Goal: Go to known website: Access a specific website the user already knows

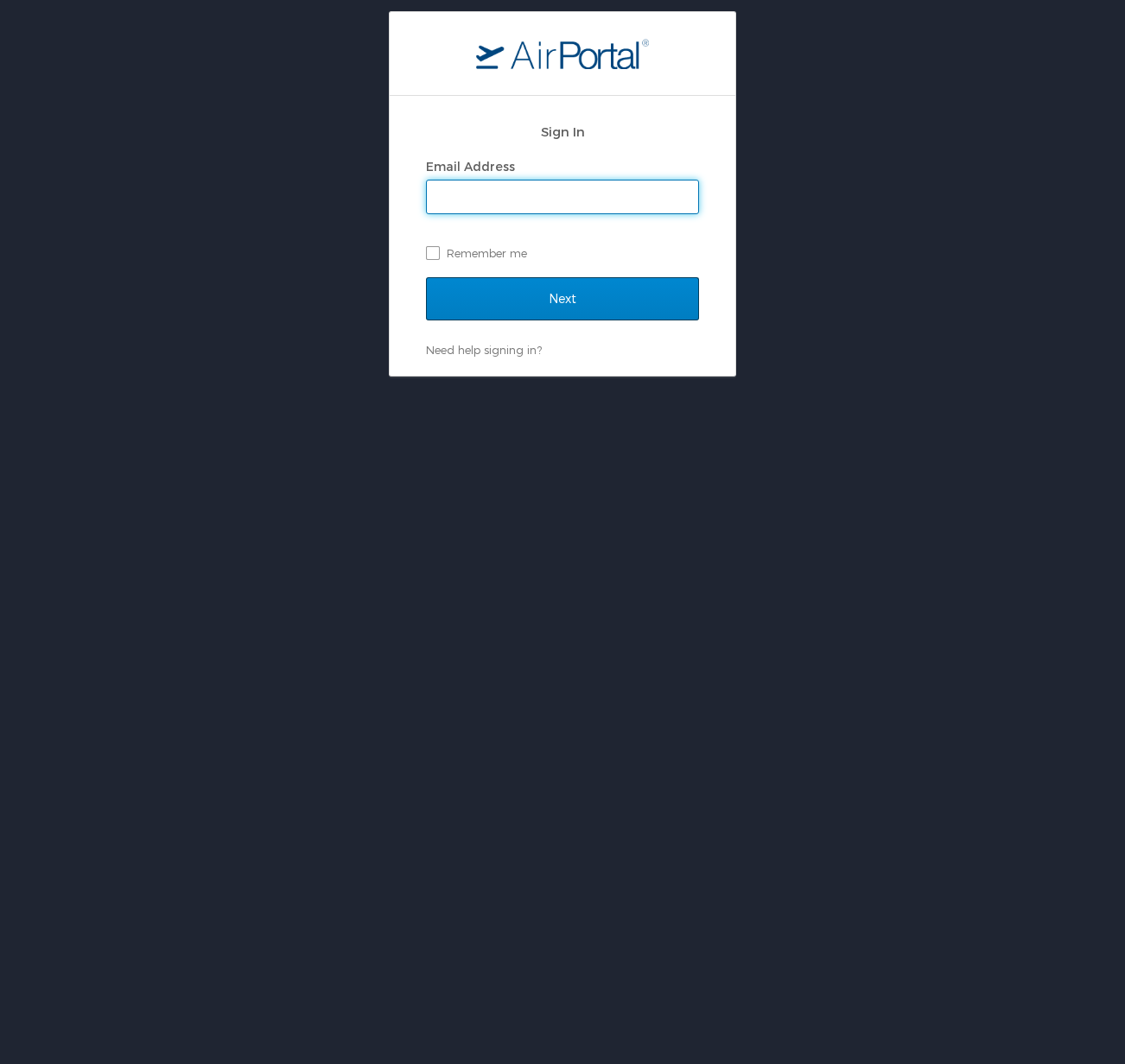
scroll to position [86, 0]
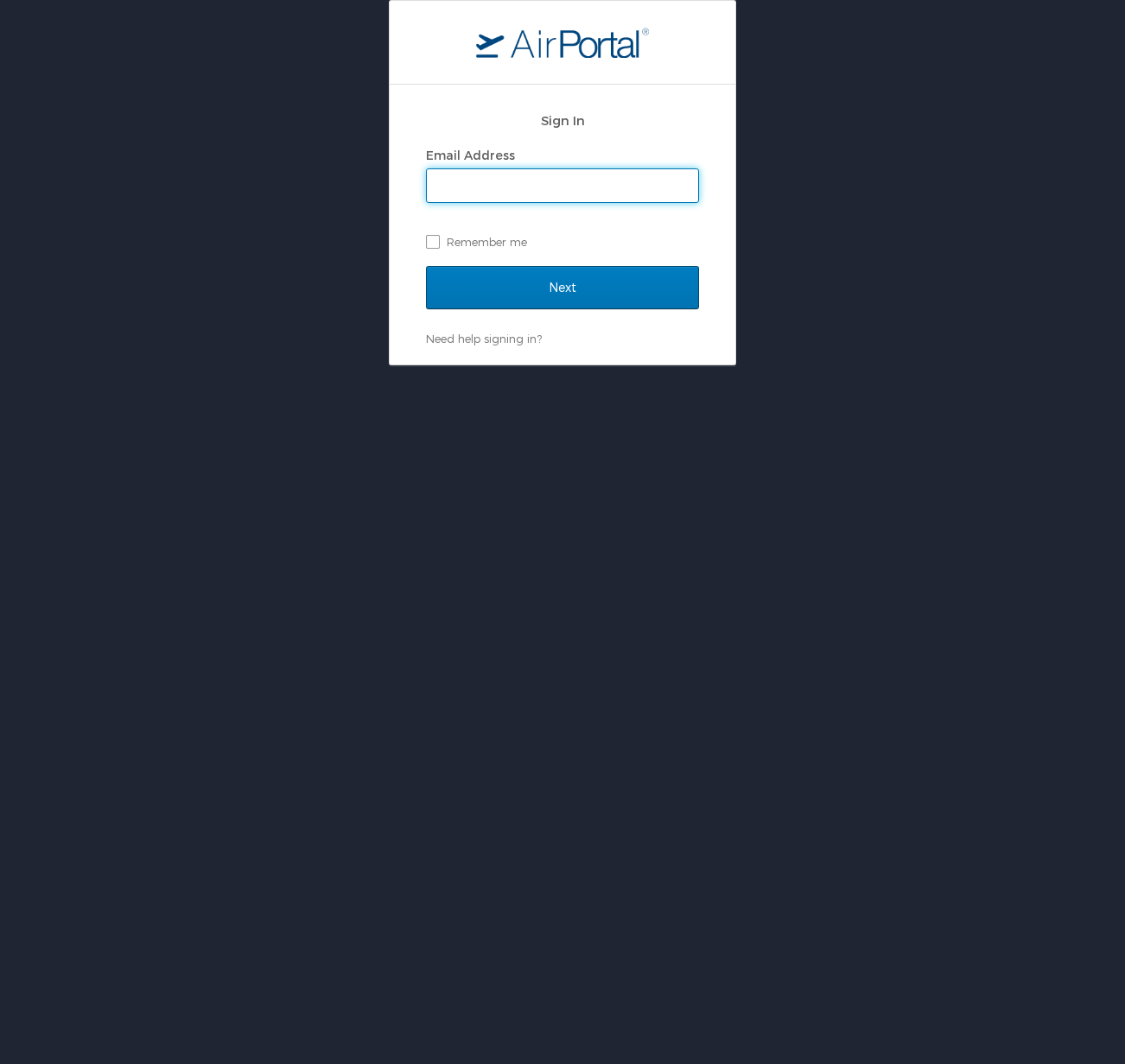
click at [537, 189] on input "Email Address" at bounding box center [562, 186] width 271 height 33
type input "[PERSON_NAME][EMAIL_ADDRESS][DOMAIN_NAME]"
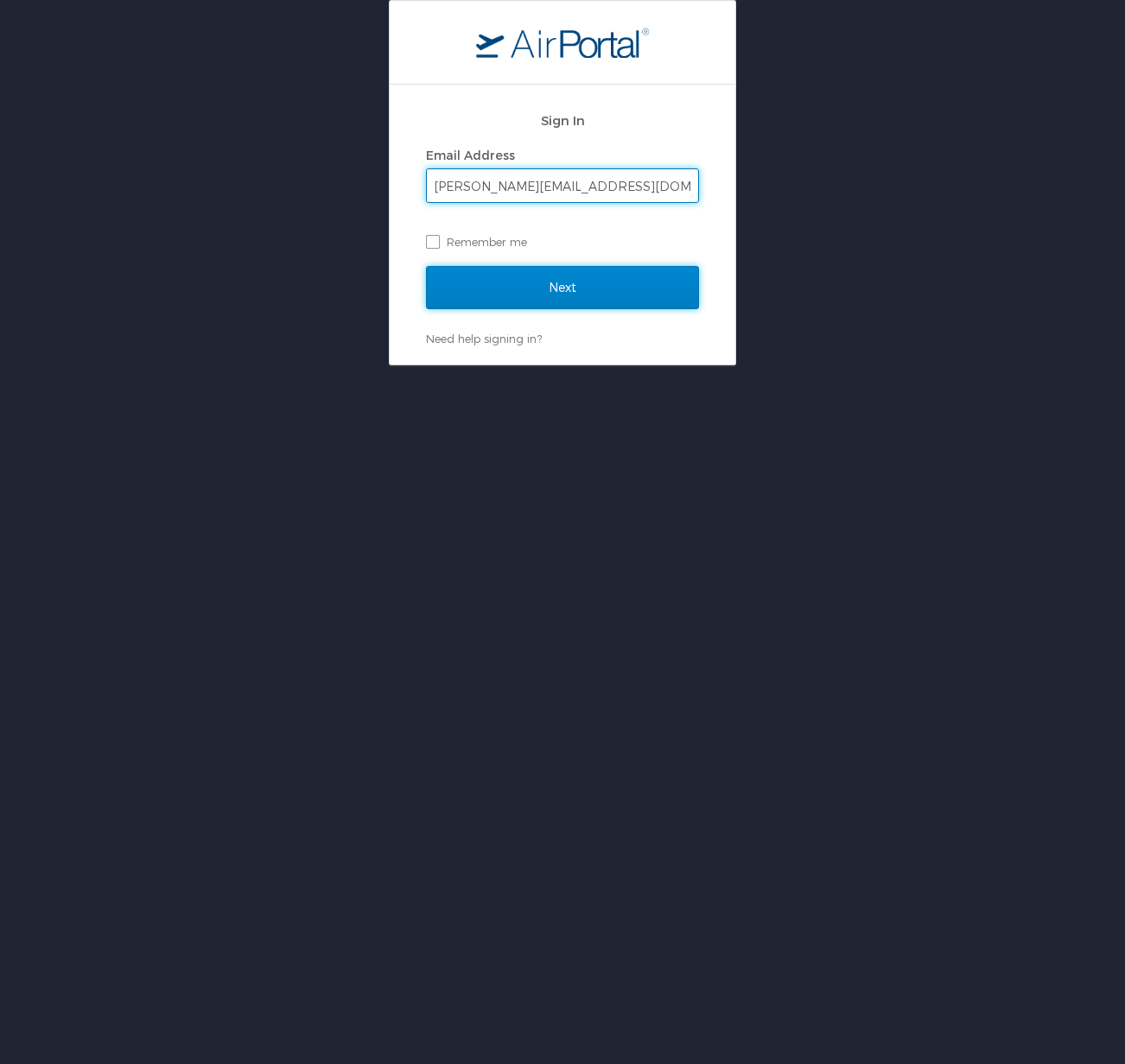
click at [559, 281] on input "Next" at bounding box center [562, 288] width 273 height 44
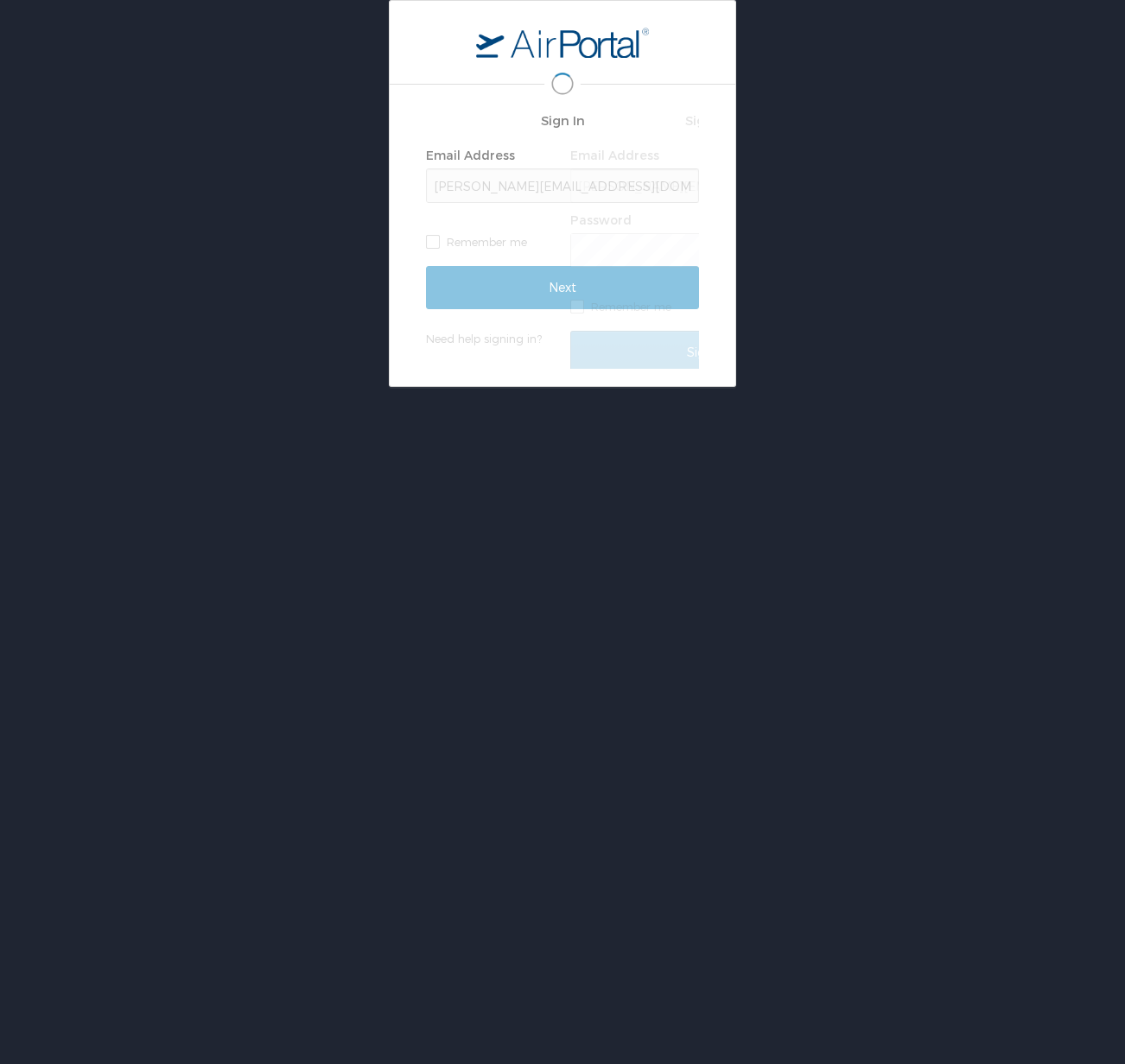
scroll to position [0, 0]
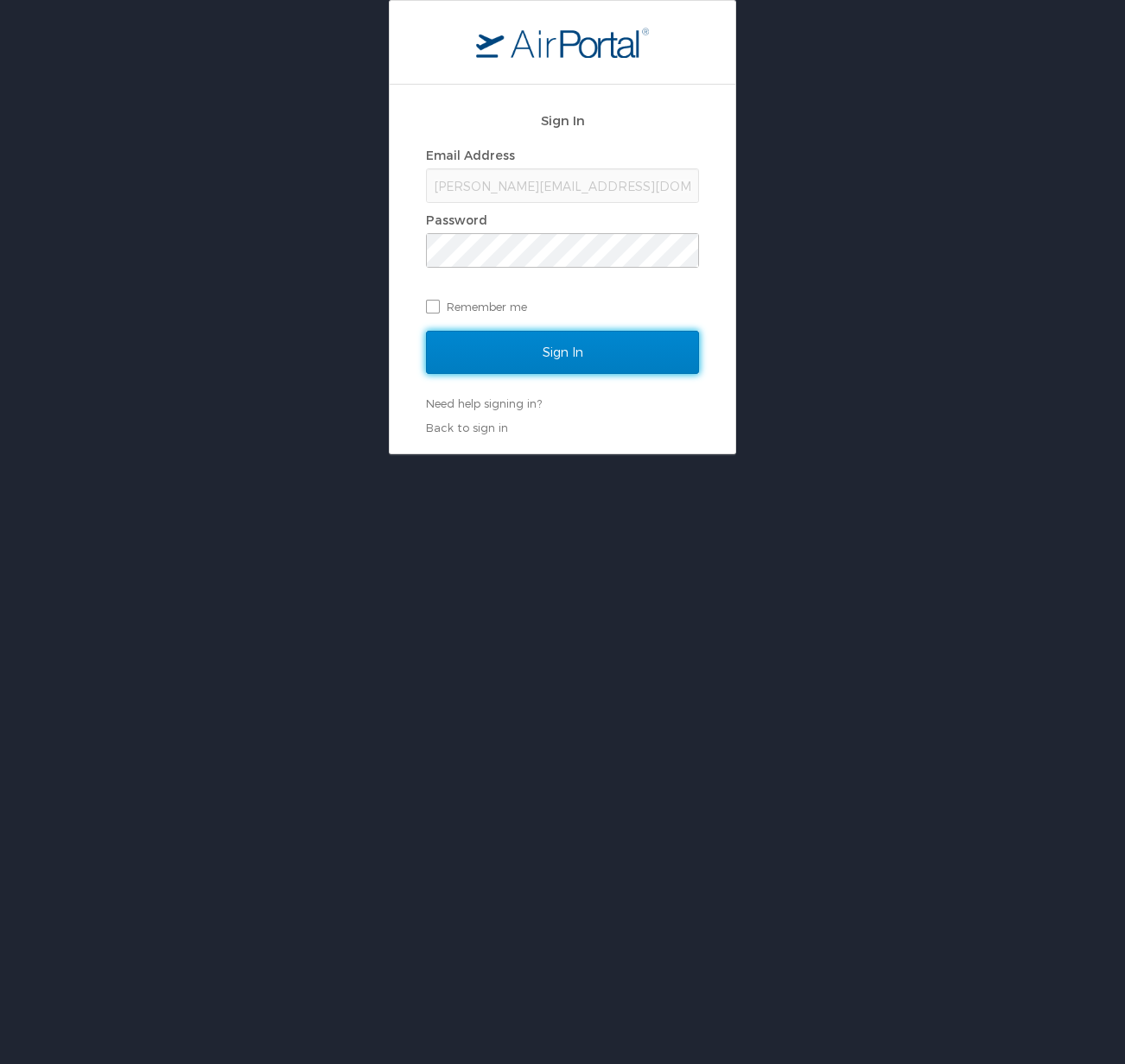
click at [618, 358] on input "Sign In" at bounding box center [562, 353] width 273 height 44
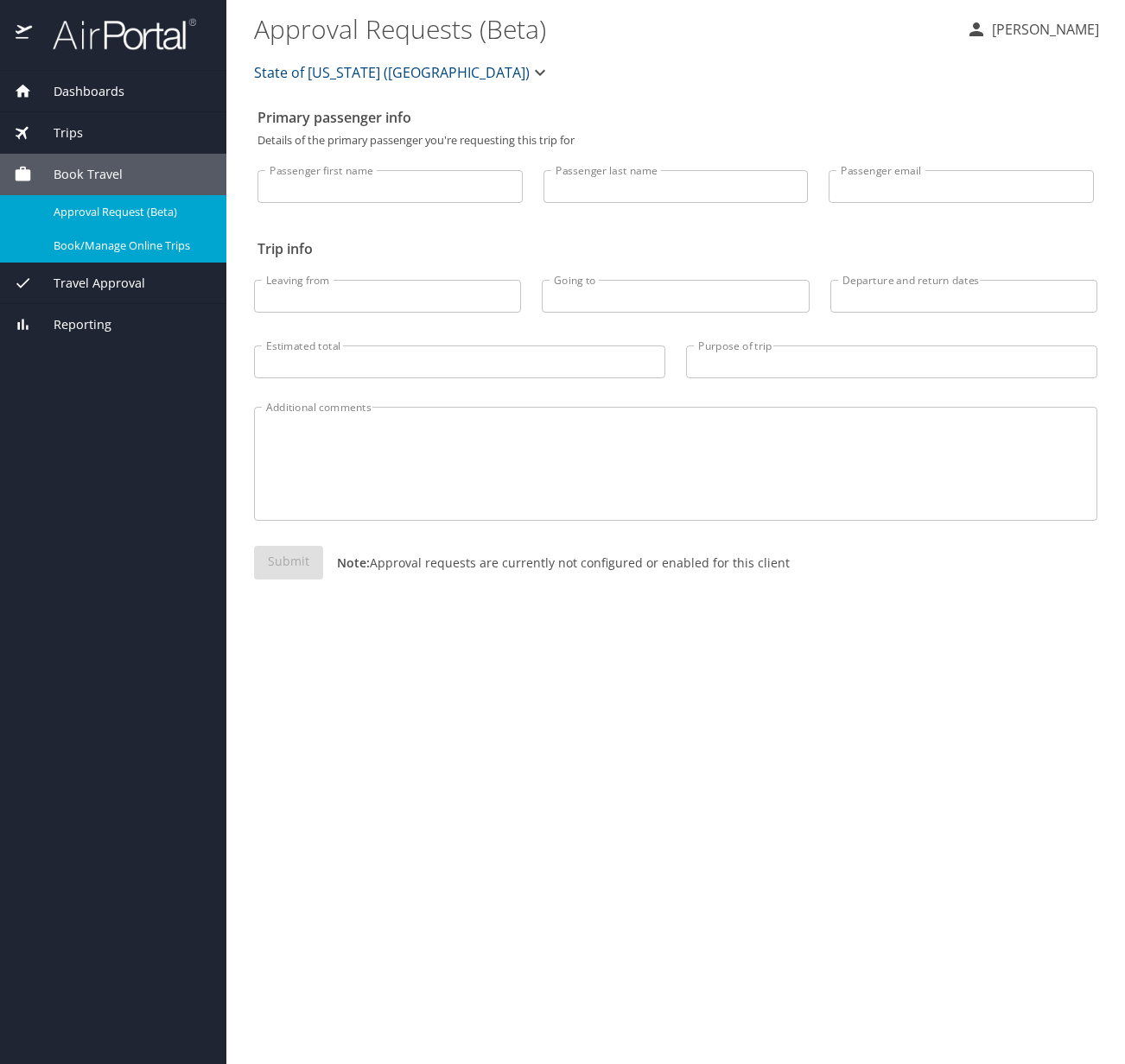
click at [127, 246] on span "Book/Manage Online Trips" at bounding box center [129, 246] width 152 height 16
